Goal: Information Seeking & Learning: Learn about a topic

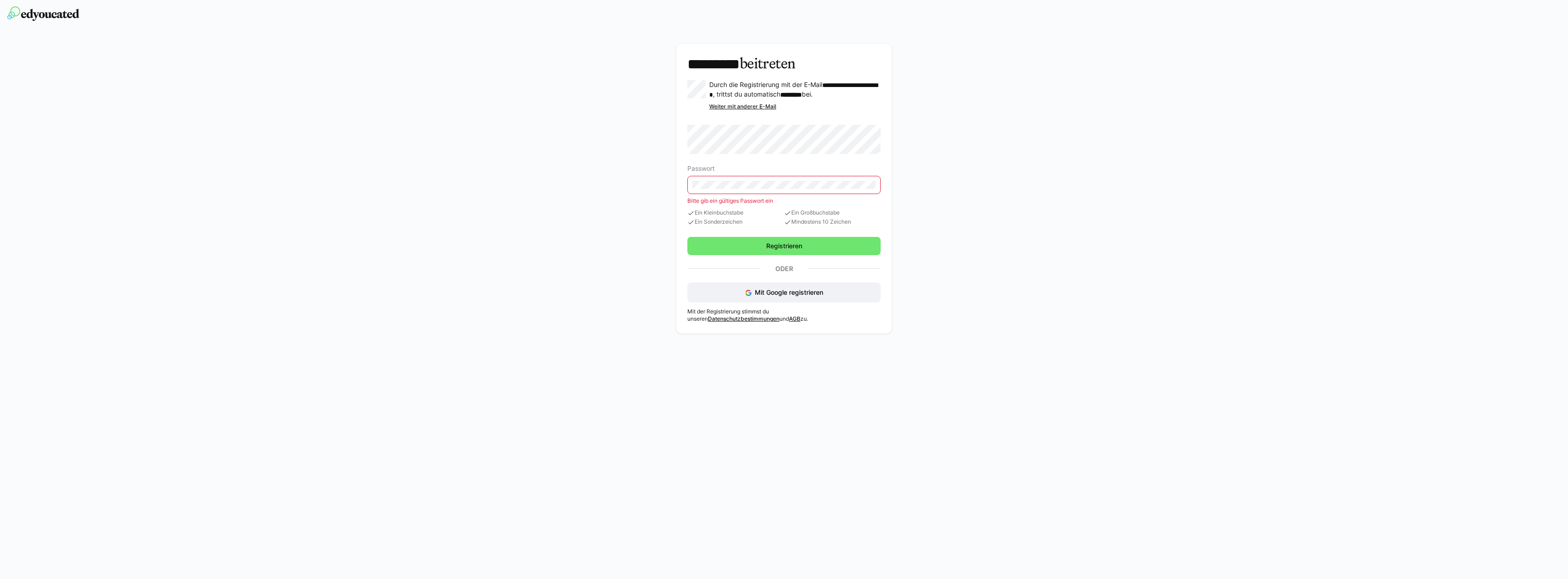
click at [779, 172] on div "Passwort" at bounding box center [784, 168] width 194 height 7
click at [732, 194] on eds-input at bounding box center [784, 185] width 194 height 18
click at [774, 296] on span "Mit Google registrieren" at bounding box center [789, 292] width 68 height 8
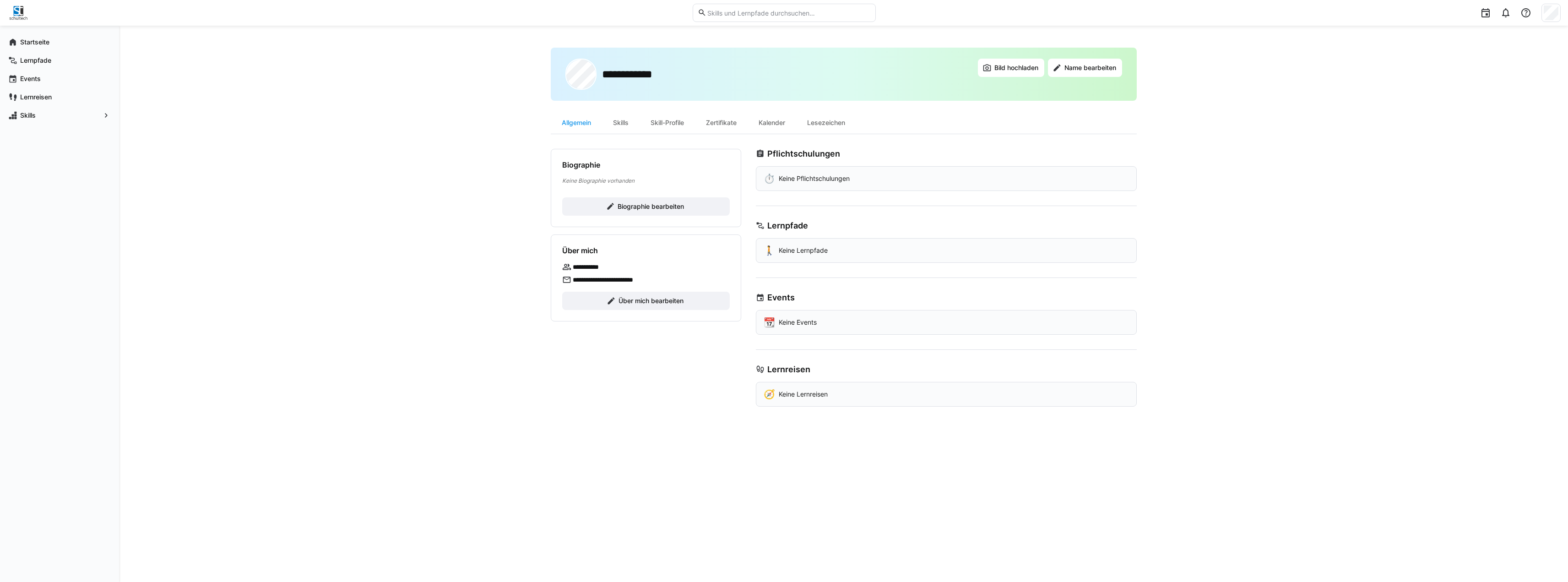
drag, startPoint x: 687, startPoint y: 86, endPoint x: 694, endPoint y: 86, distance: 7.0
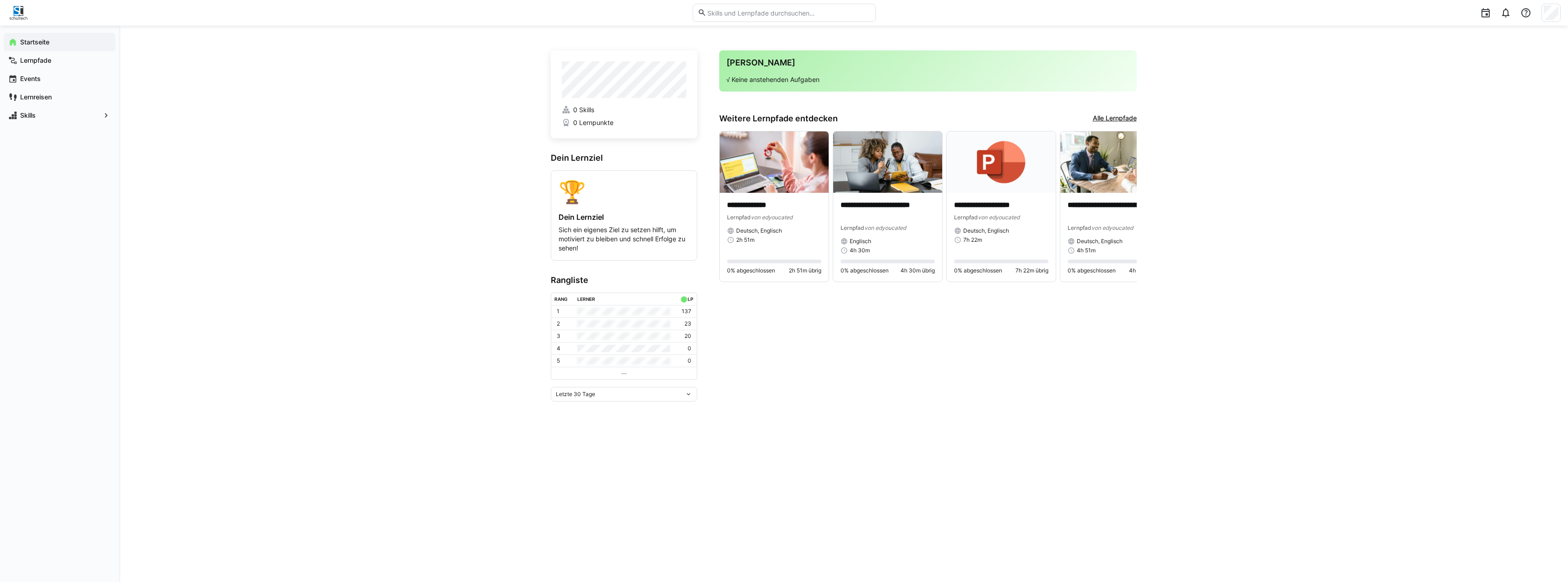
click at [615, 340] on td at bounding box center [624, 336] width 100 height 12
click at [735, 334] on app-home-right "**********" at bounding box center [927, 226] width 418 height 351
click at [686, 315] on p "137" at bounding box center [686, 311] width 10 height 7
click at [741, 338] on app-home-right "**********" at bounding box center [927, 226] width 418 height 351
click at [1110, 119] on link "Alle Lernpfade" at bounding box center [1114, 119] width 44 height 10
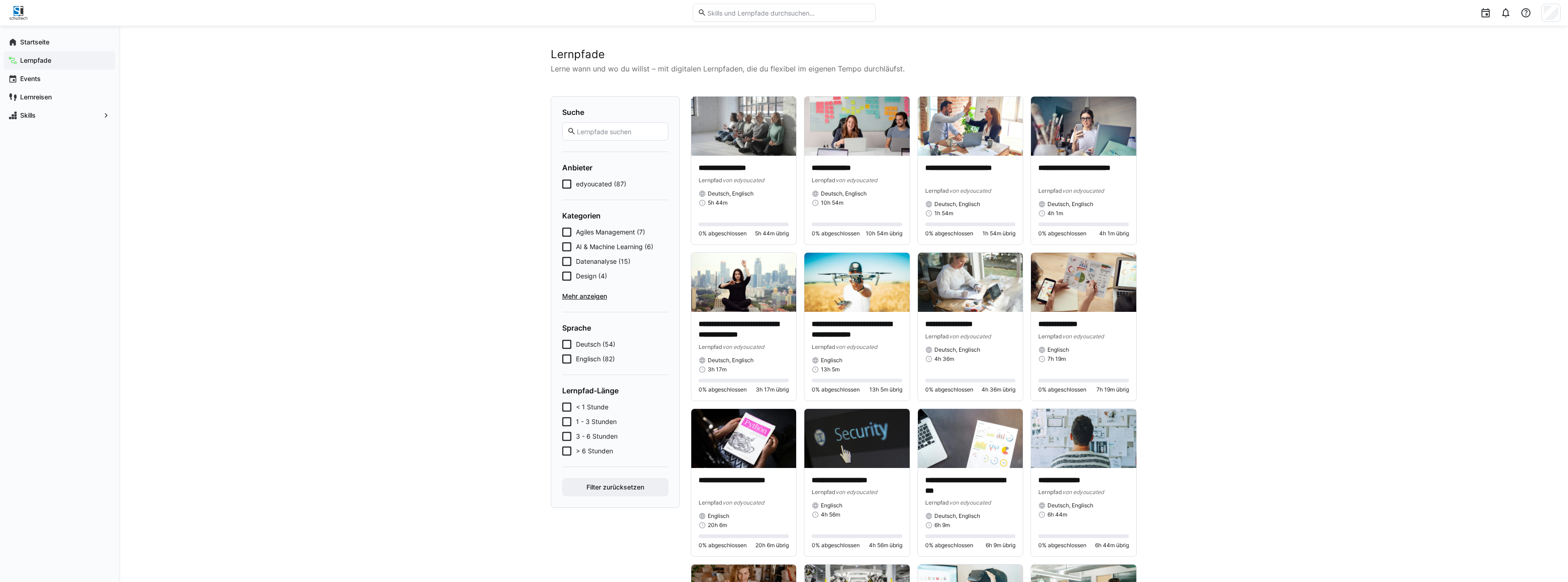
click at [568, 249] on icon at bounding box center [567, 246] width 9 height 9
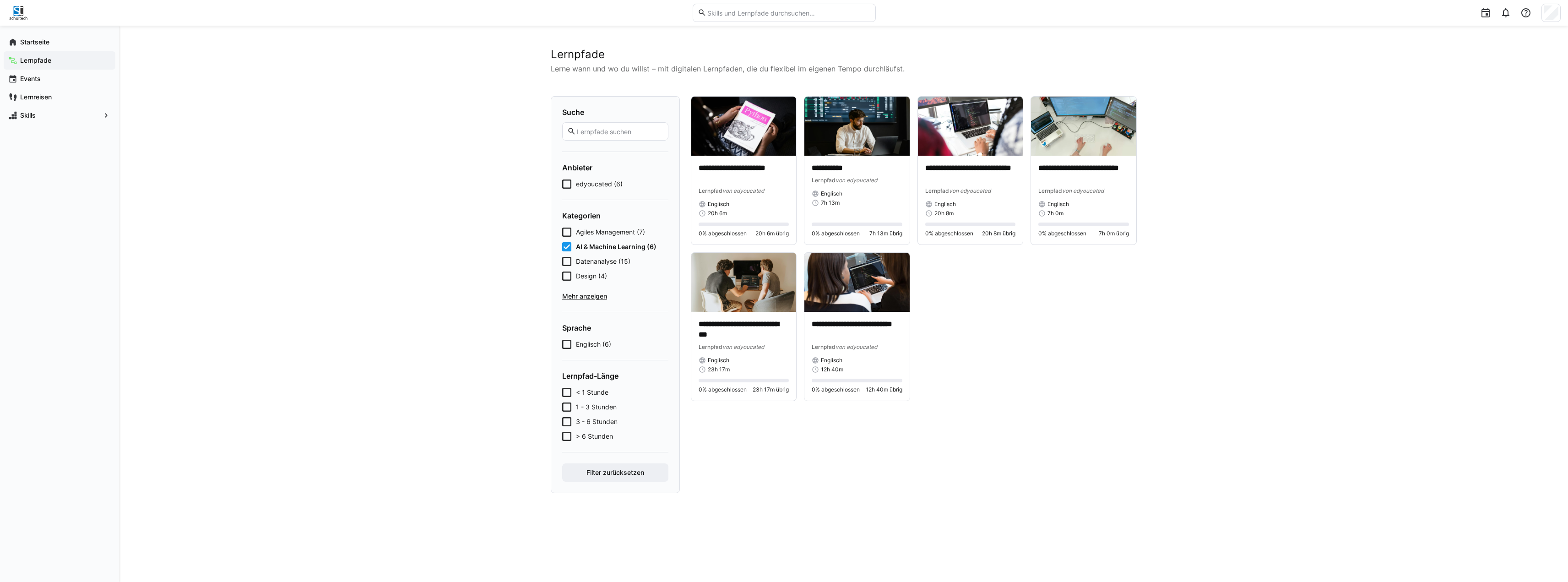
click at [978, 344] on app-cards-list "**********" at bounding box center [913, 248] width 446 height 305
click at [89, 123] on div "Skills" at bounding box center [59, 116] width 112 height 18
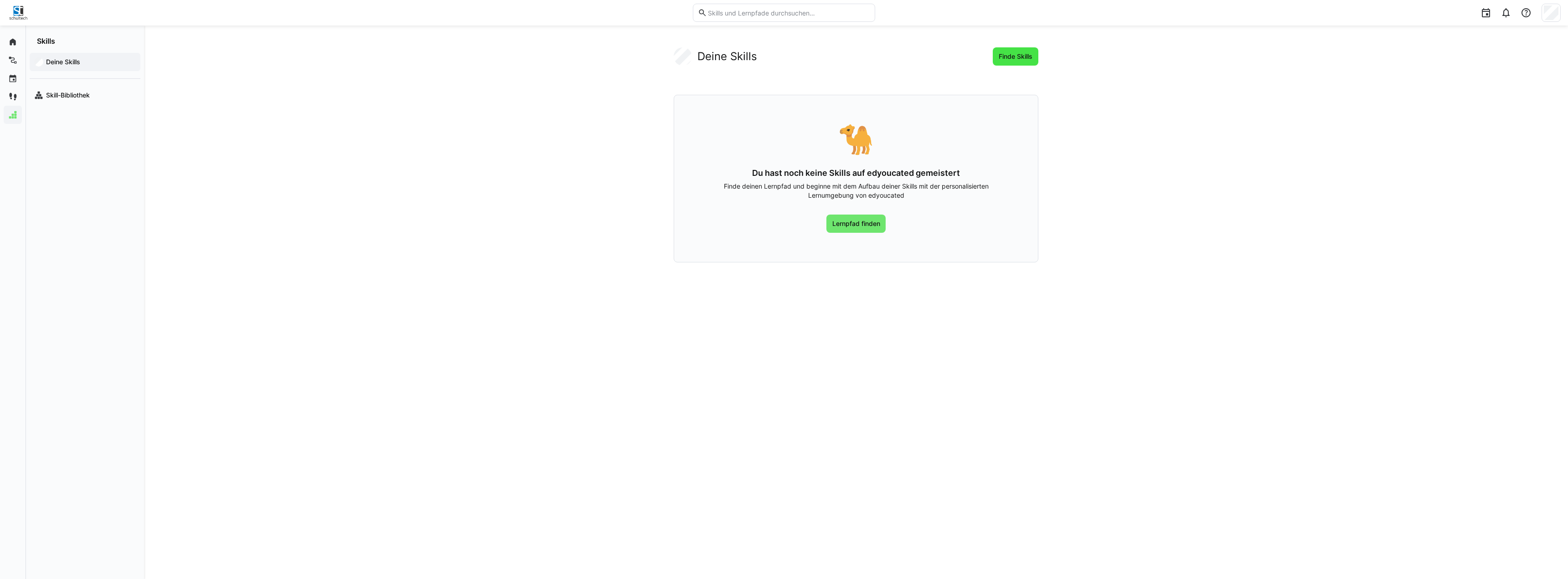
click at [1017, 57] on span "Finde Skills" at bounding box center [1015, 56] width 37 height 9
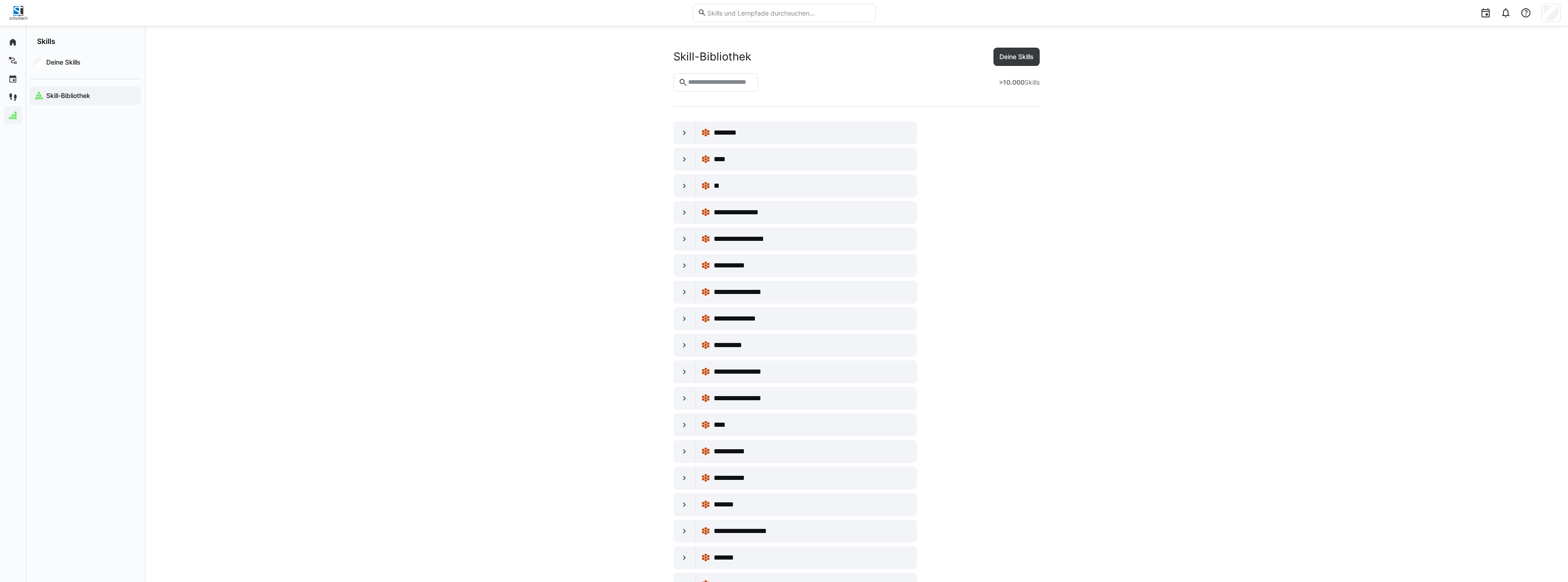
click at [721, 82] on input "text" at bounding box center [720, 82] width 66 height 8
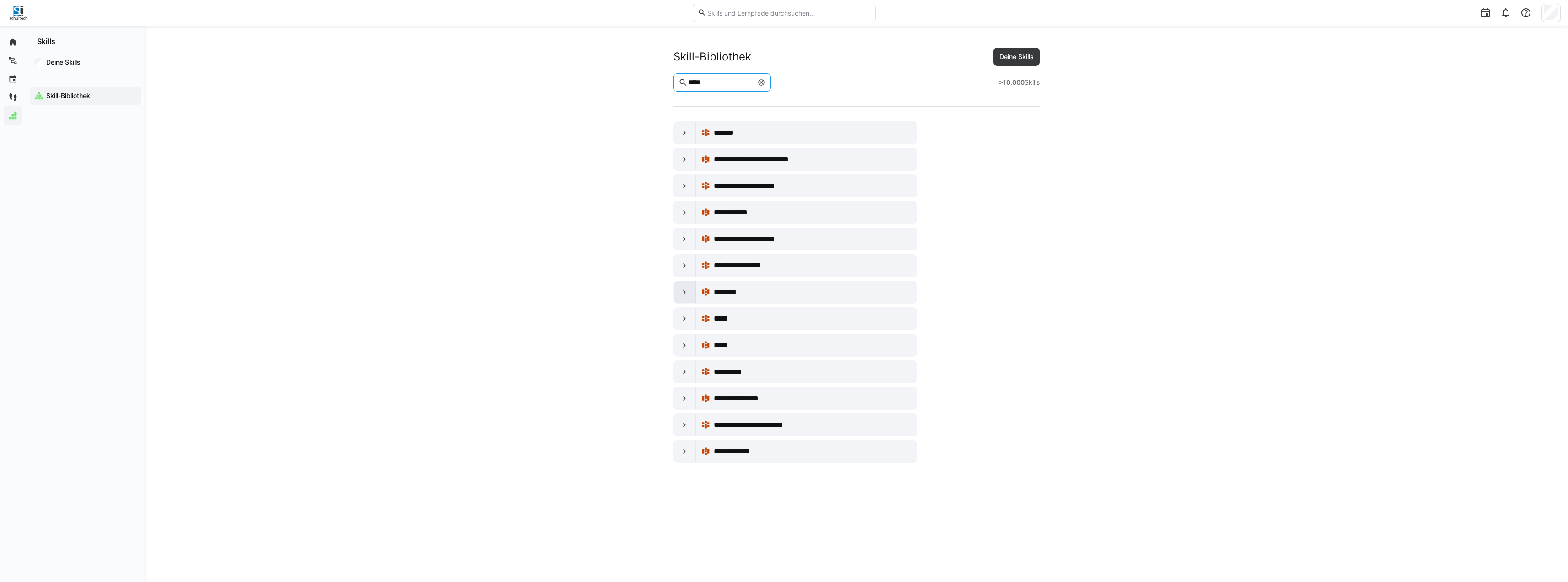
type input "*****"
click at [685, 294] on eds-icon at bounding box center [684, 292] width 9 height 9
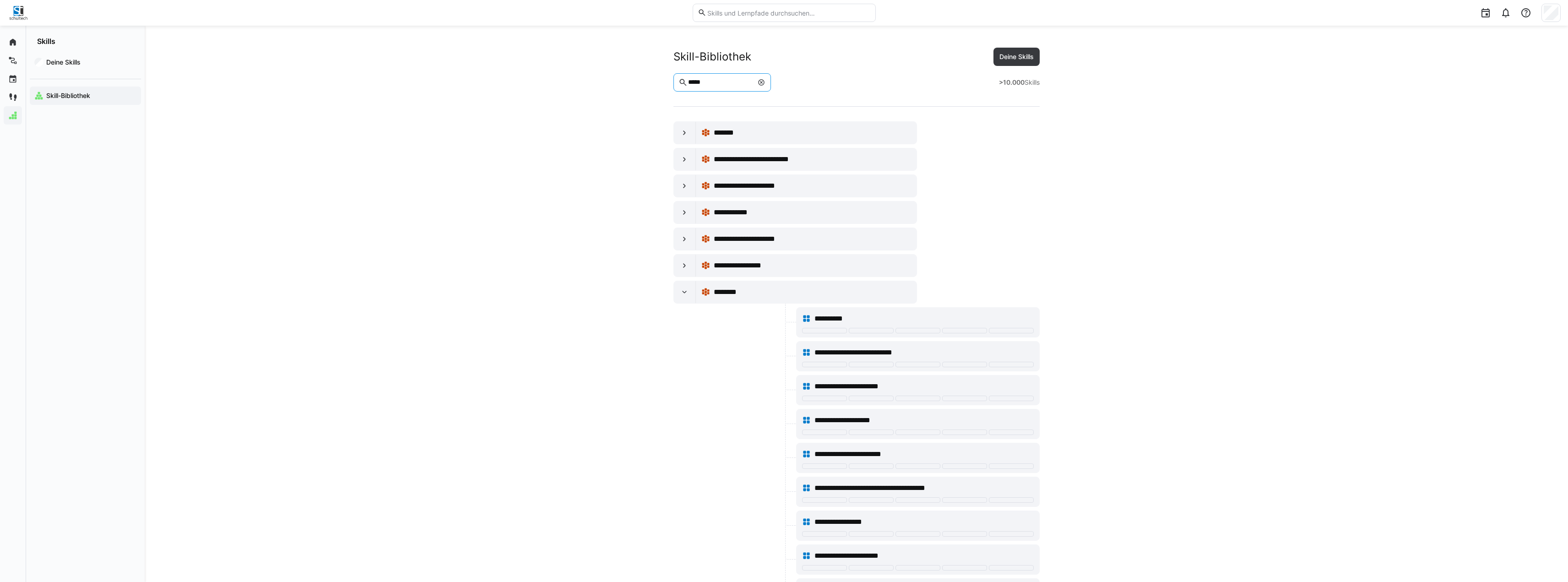
drag, startPoint x: 707, startPoint y: 84, endPoint x: 657, endPoint y: 79, distance: 50.2
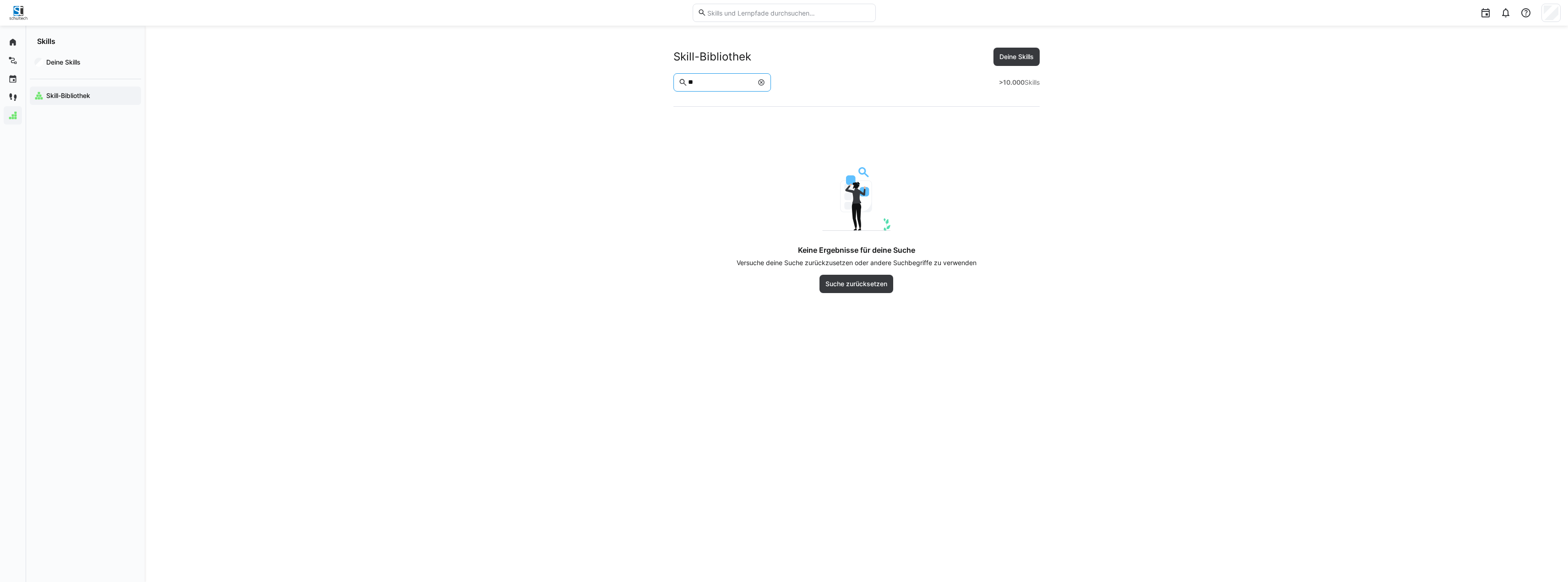
type input "*"
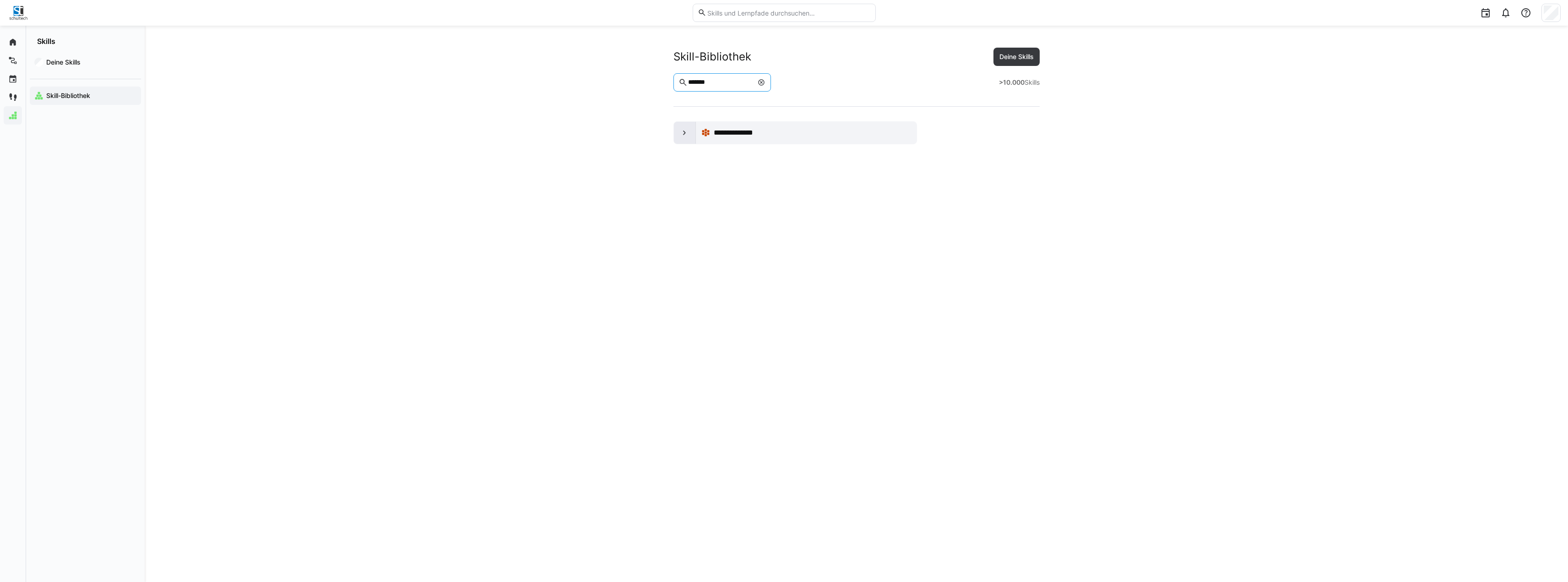
type input "*******"
click at [684, 130] on eds-icon at bounding box center [684, 133] width 9 height 9
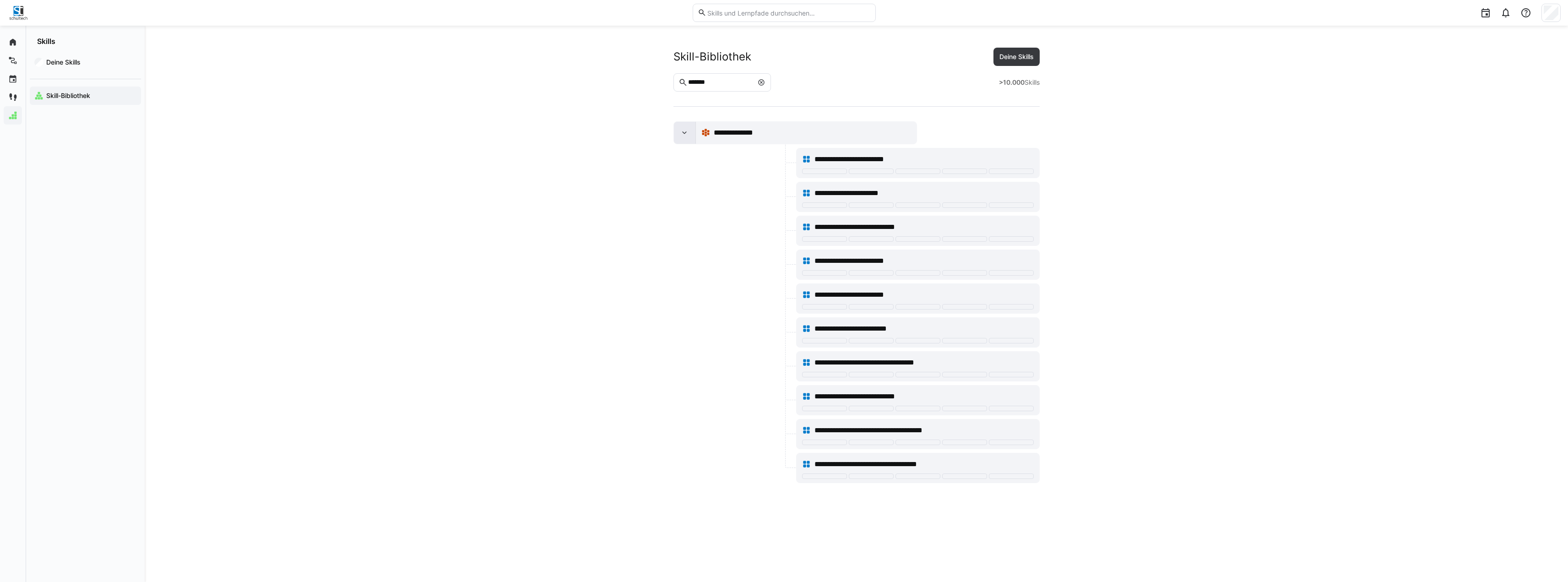
click at [685, 136] on eds-icon at bounding box center [684, 133] width 9 height 9
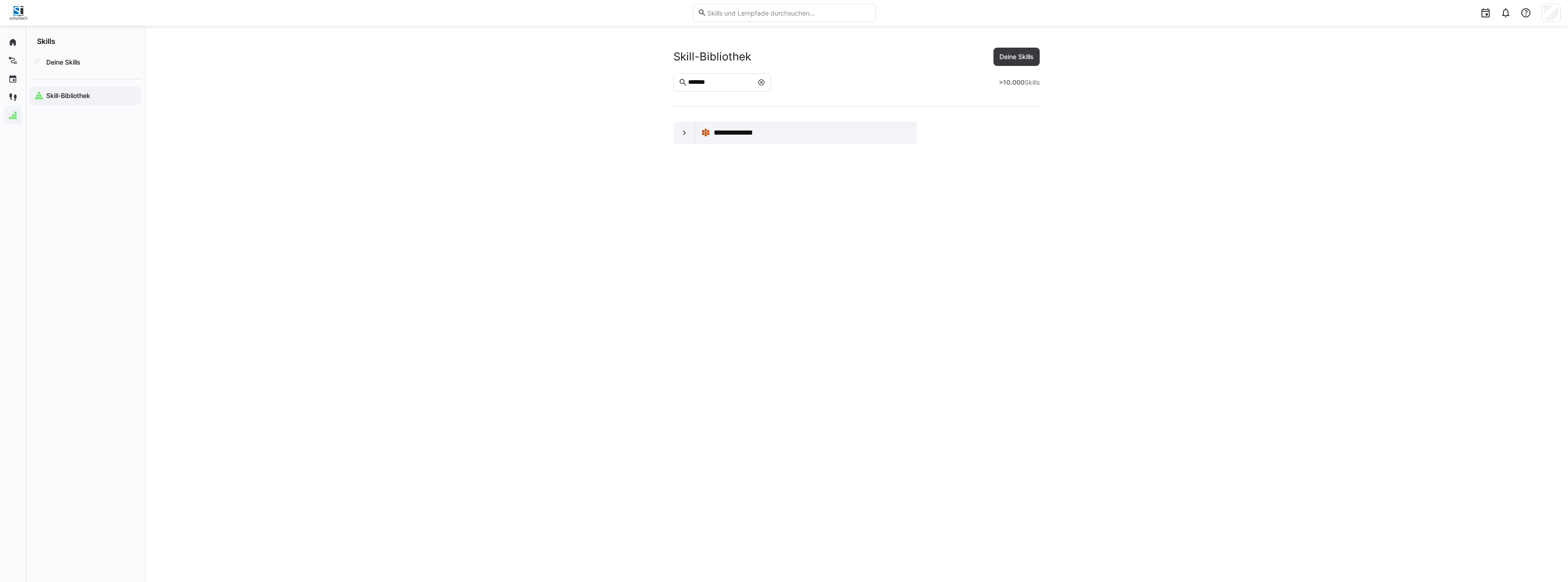
click at [771, 87] on eds-input "*******" at bounding box center [723, 83] width 98 height 18
click at [765, 81] on eds-icon at bounding box center [761, 83] width 7 height 7
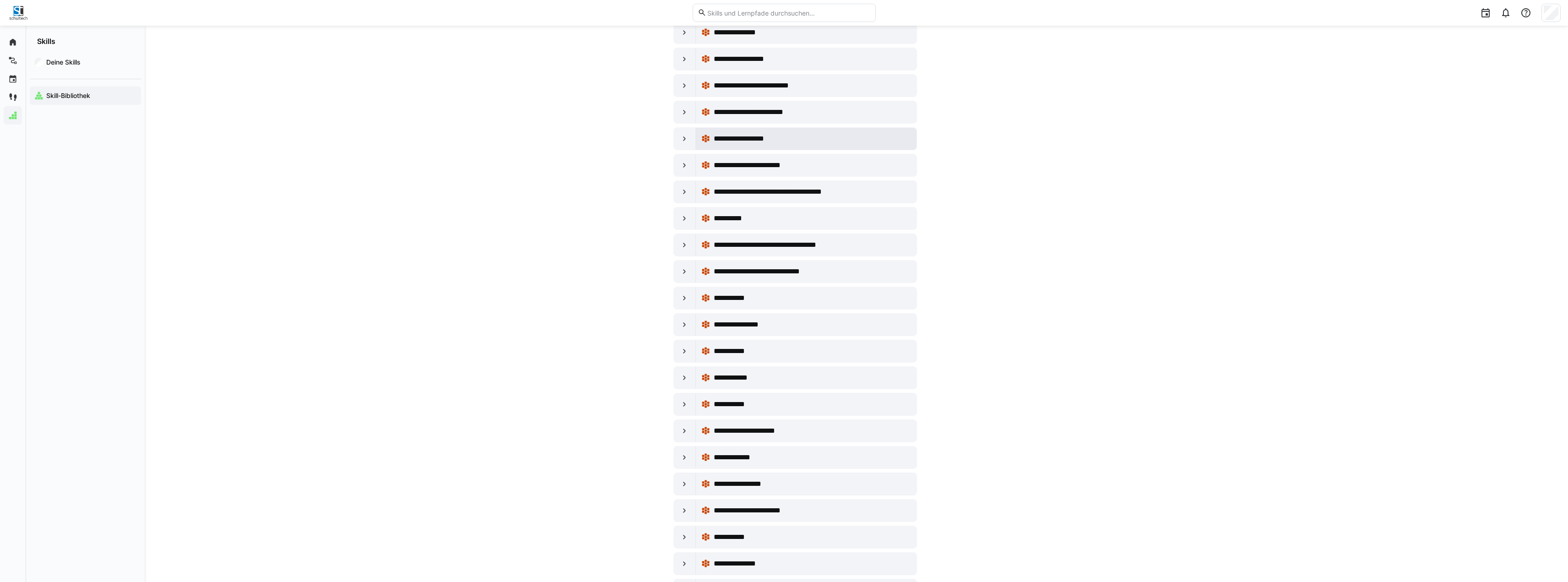
scroll to position [1556, 0]
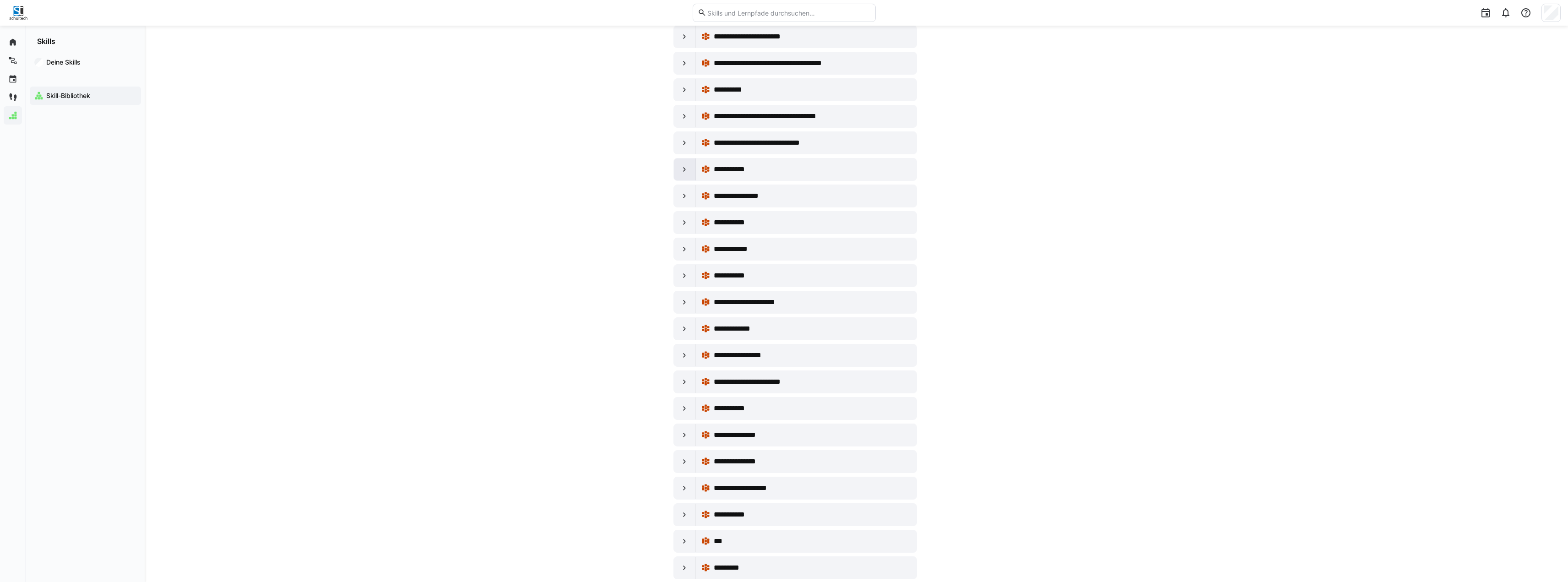
click at [688, 172] on eds-icon at bounding box center [684, 169] width 9 height 9
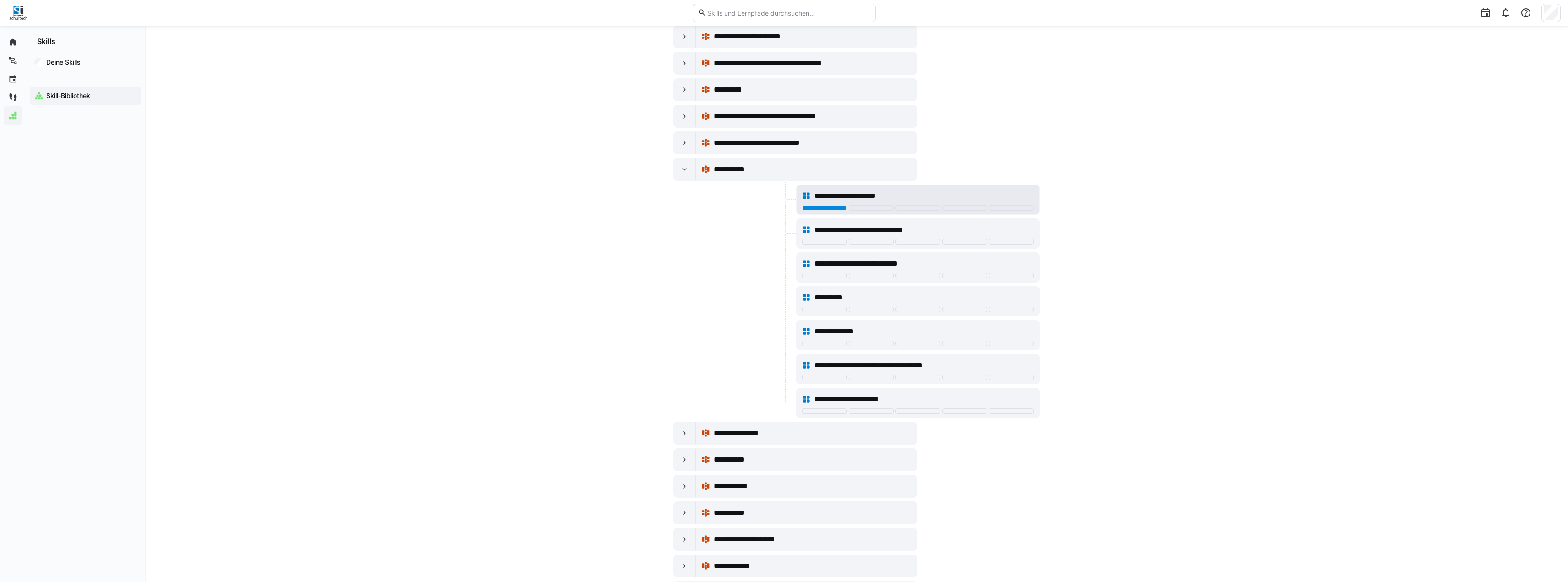
click at [821, 208] on div at bounding box center [824, 207] width 45 height 6
click at [872, 205] on div "**********" at bounding box center [918, 196] width 232 height 18
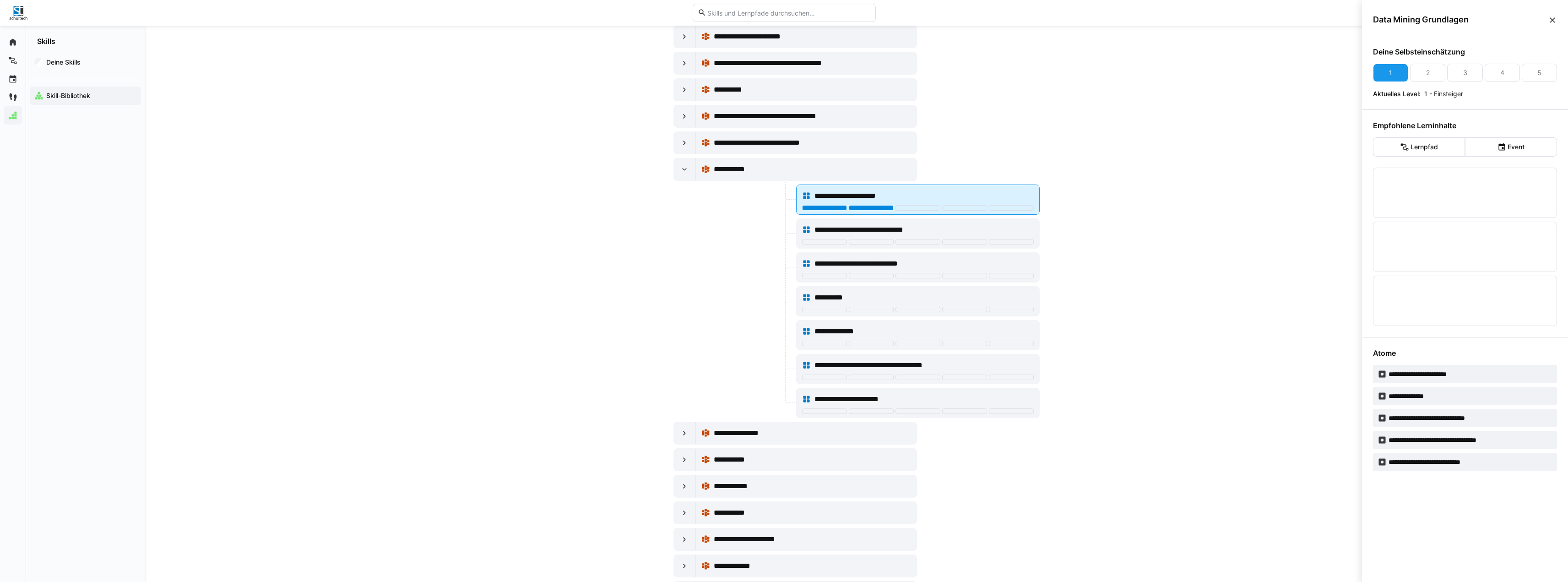
scroll to position [0, 0]
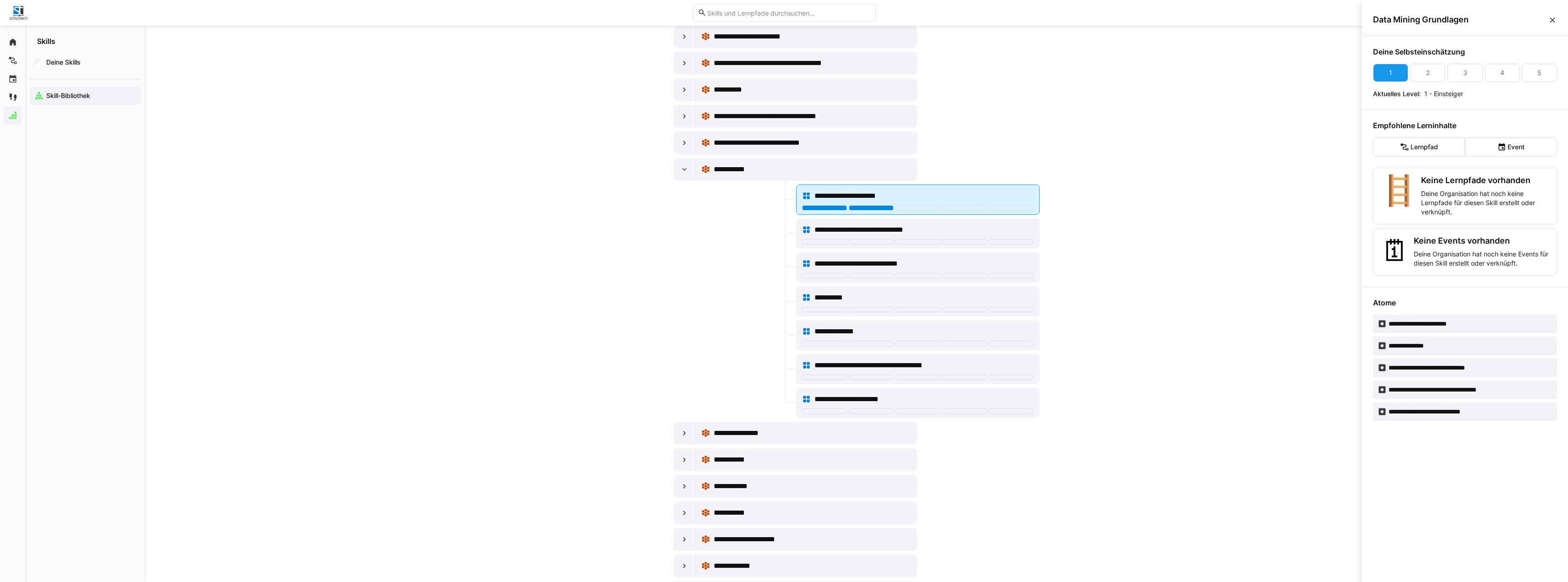
click at [869, 207] on div at bounding box center [870, 207] width 45 height 6
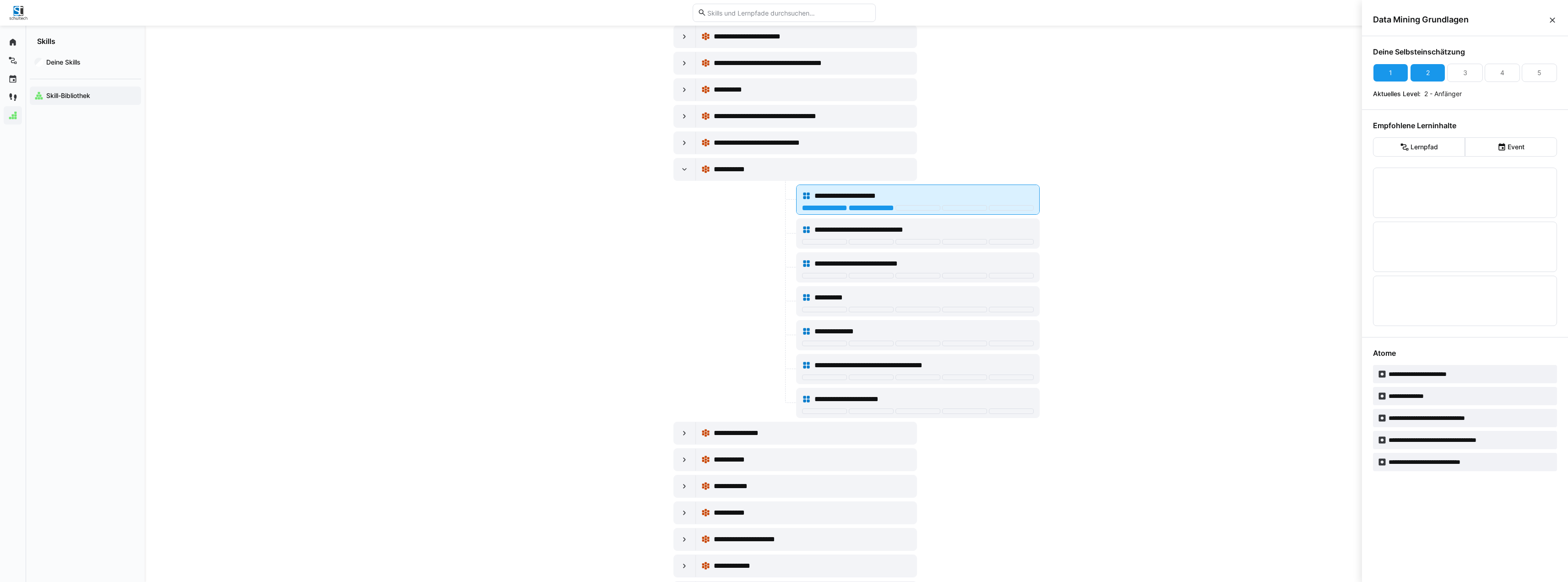
click at [817, 210] on div at bounding box center [918, 208] width 232 height 7
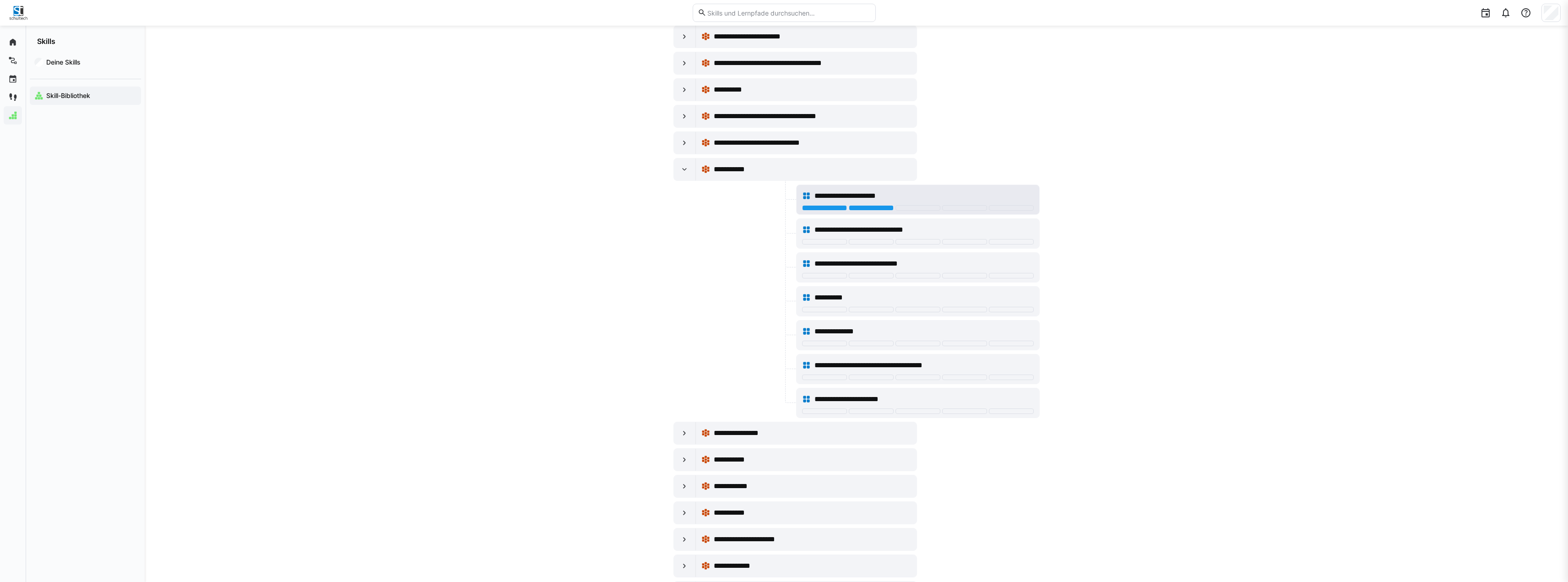
scroll to position [1556, 0]
click at [821, 208] on div at bounding box center [824, 207] width 45 height 6
click at [819, 207] on div at bounding box center [824, 207] width 45 height 6
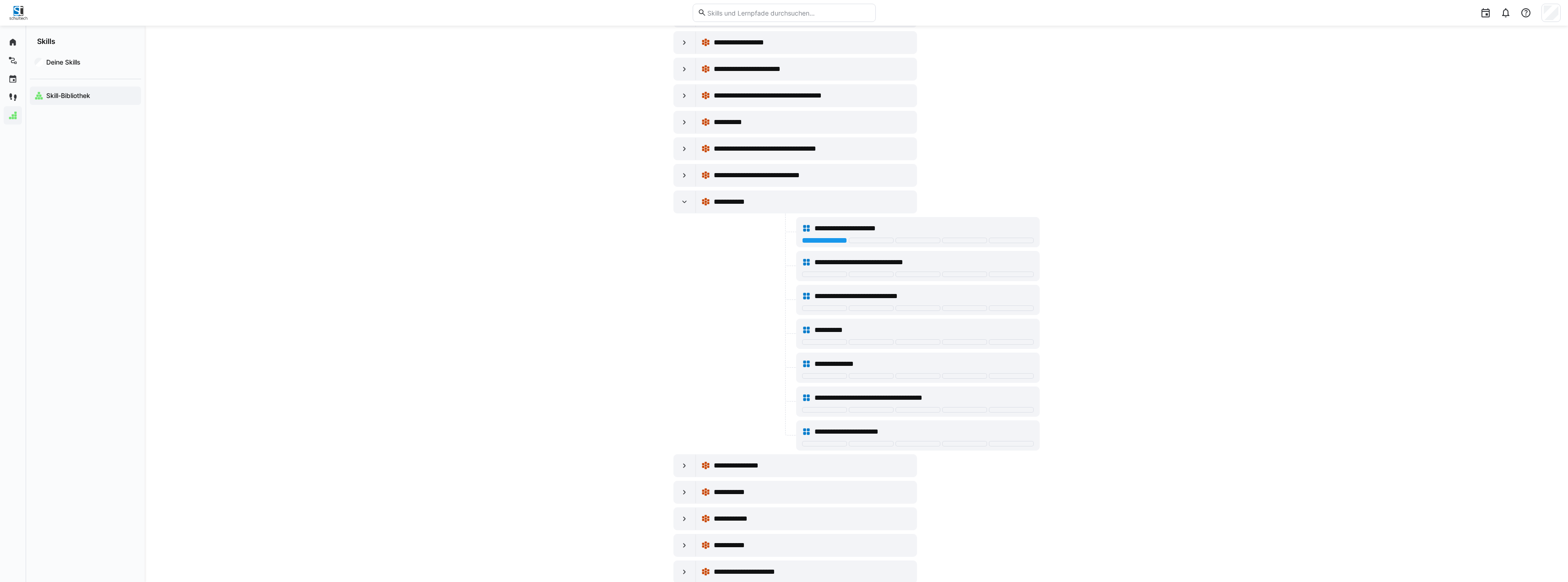
scroll to position [1511, 0]
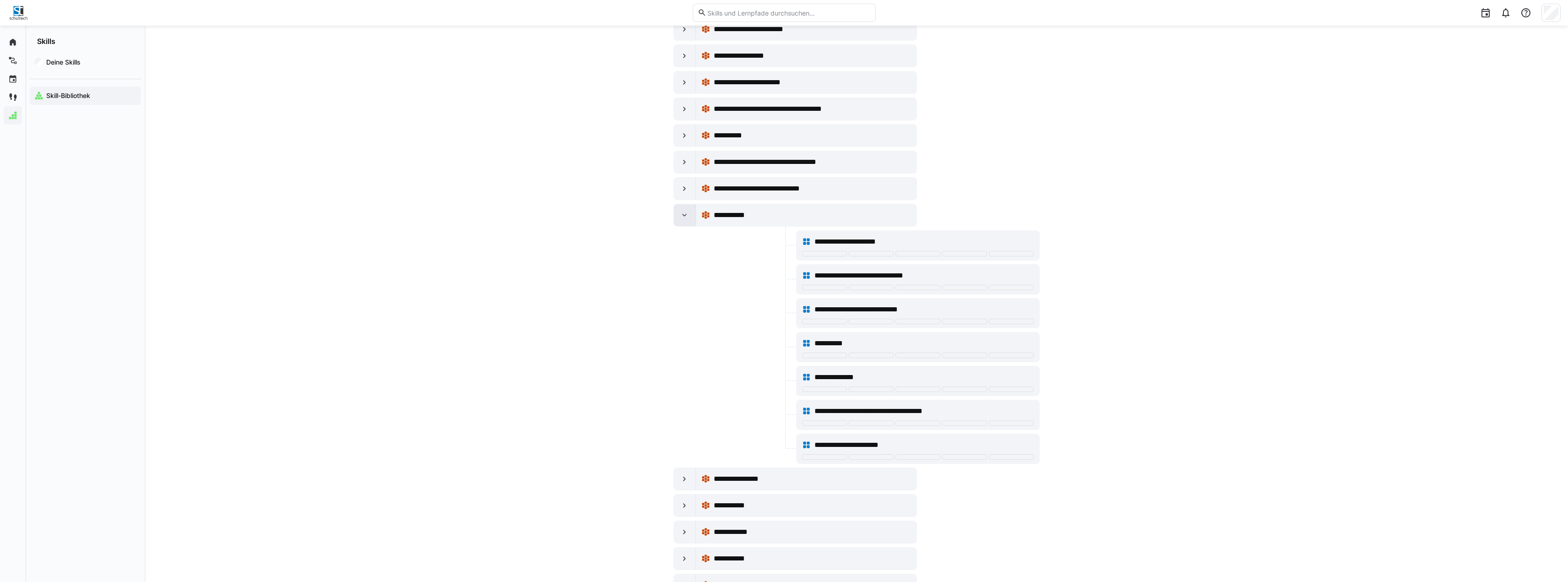
click at [689, 216] on div at bounding box center [685, 215] width 22 height 22
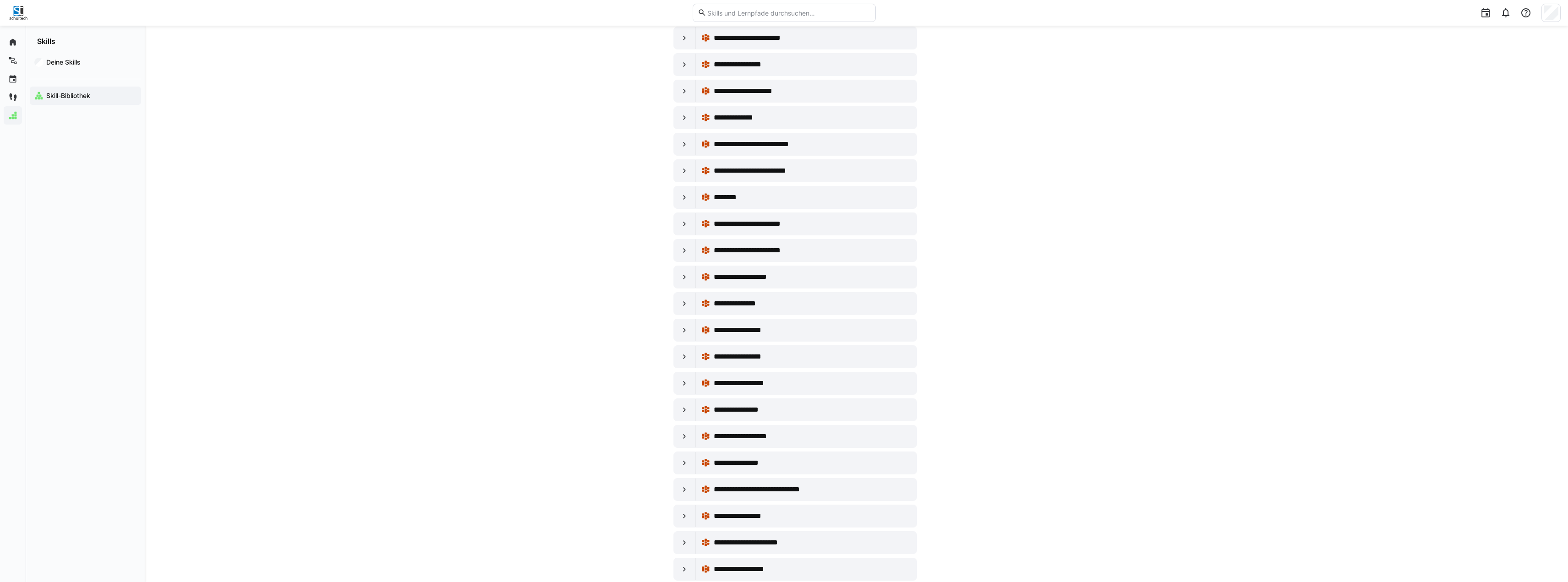
scroll to position [8194, 0]
click at [0, 0] on app-navigation-label "Deine Skills" at bounding box center [0, 0] width 0 height 0
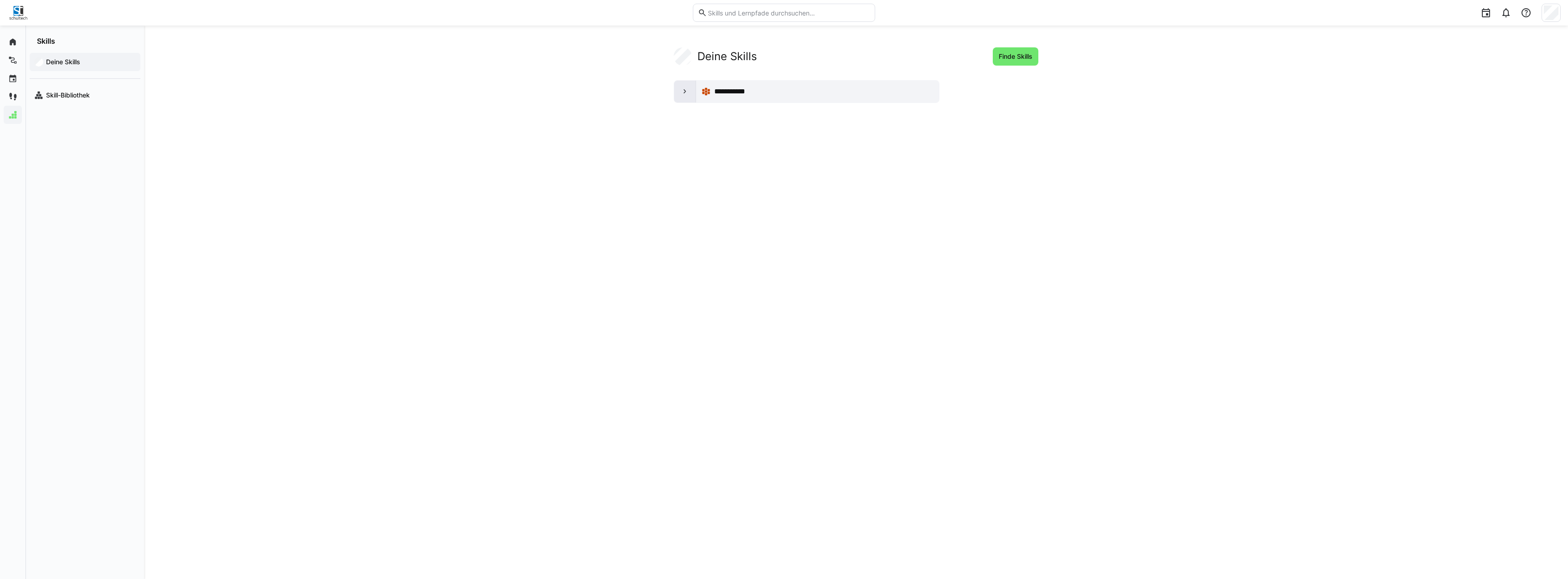
click at [678, 94] on div at bounding box center [685, 92] width 22 height 22
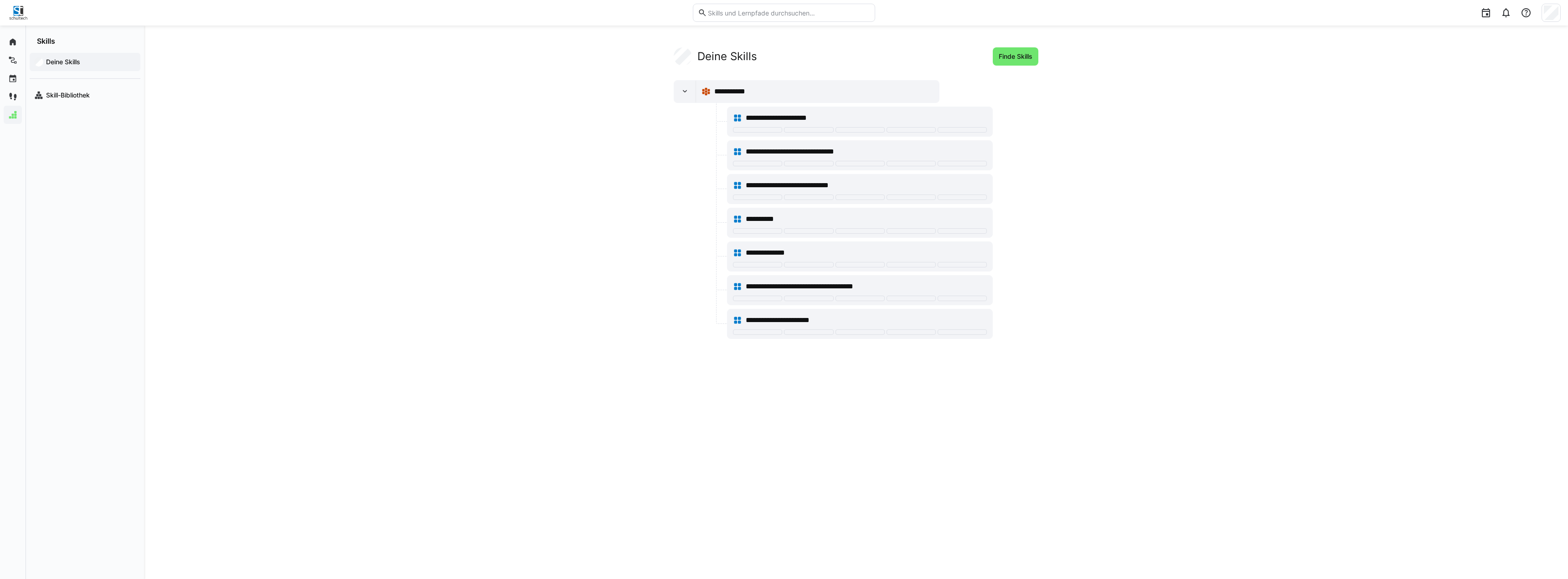
drag, startPoint x: 1132, startPoint y: 191, endPoint x: 1122, endPoint y: 190, distance: 10.0
click at [1129, 191] on app-your-skills-component "**********" at bounding box center [856, 193] width 584 height 291
click at [688, 90] on eds-icon at bounding box center [685, 91] width 9 height 9
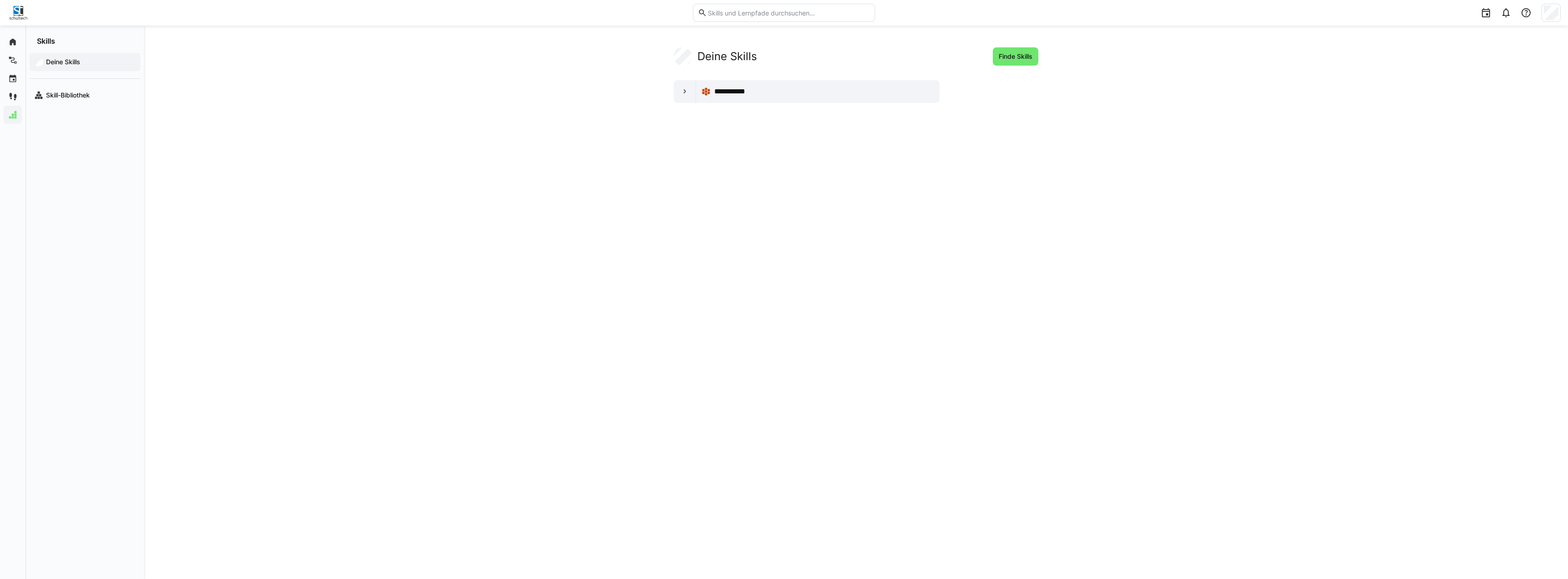
click at [629, 128] on div "**********" at bounding box center [856, 302] width 584 height 510
click at [13, 44] on eds-icon at bounding box center [12, 41] width 9 height 9
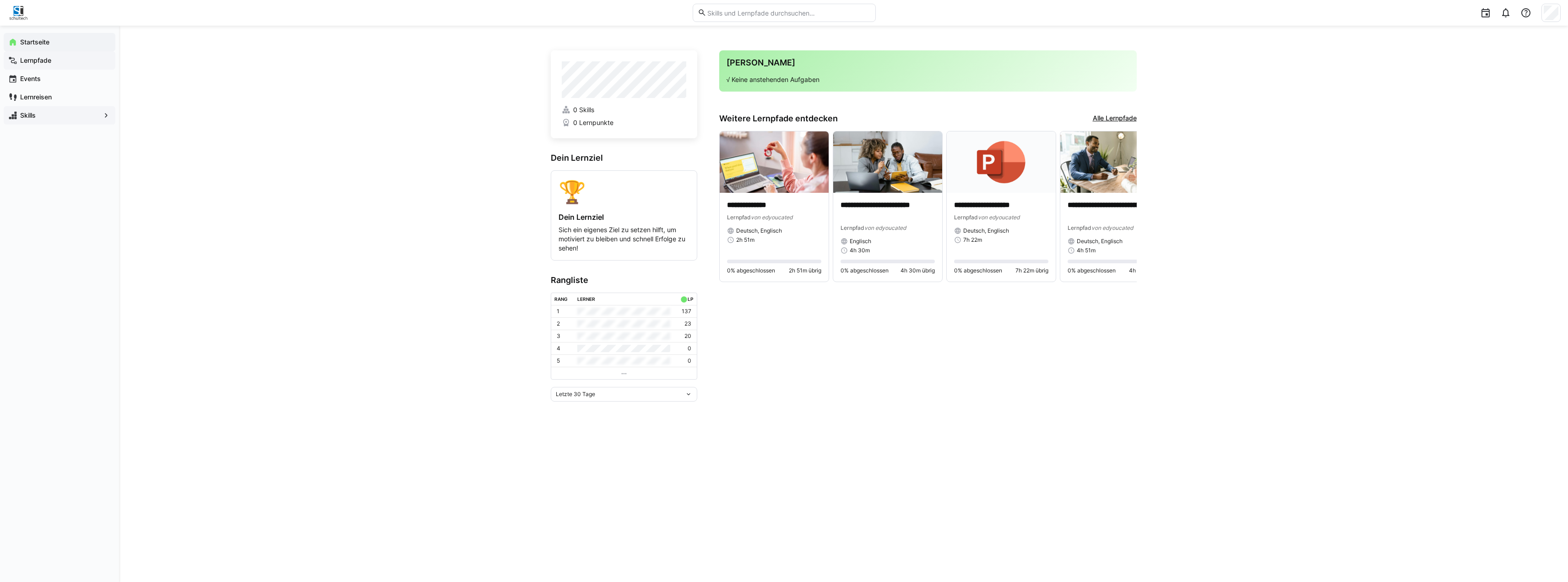
click at [57, 61] on span "Lernpfade" at bounding box center [65, 60] width 92 height 9
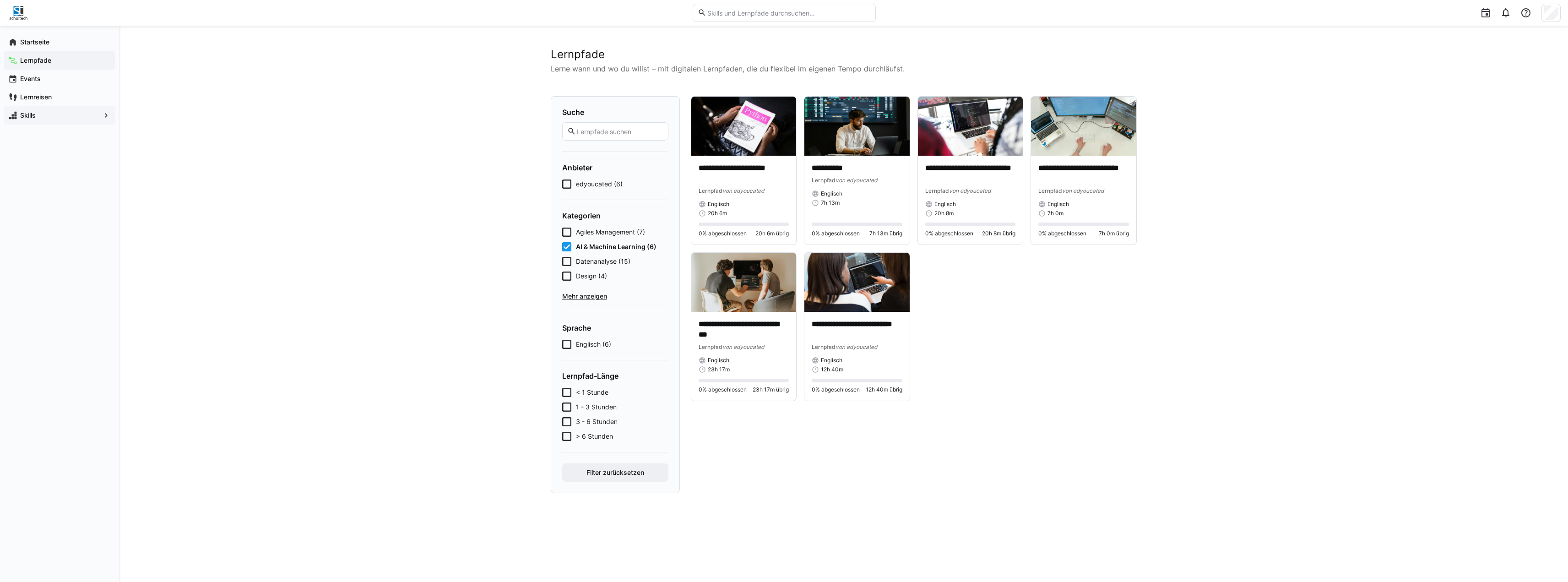
click at [567, 245] on icon at bounding box center [567, 246] width 9 height 9
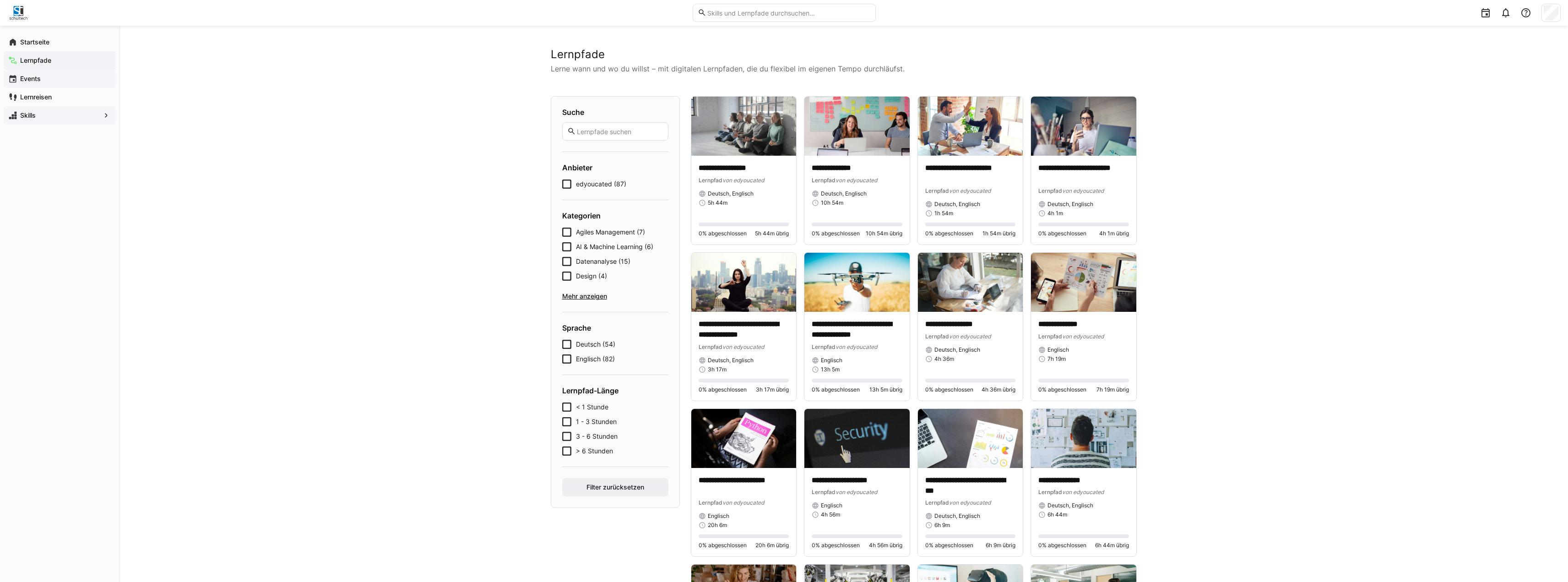
click at [45, 82] on span "Events" at bounding box center [65, 78] width 92 height 9
